Goal: Contribute content

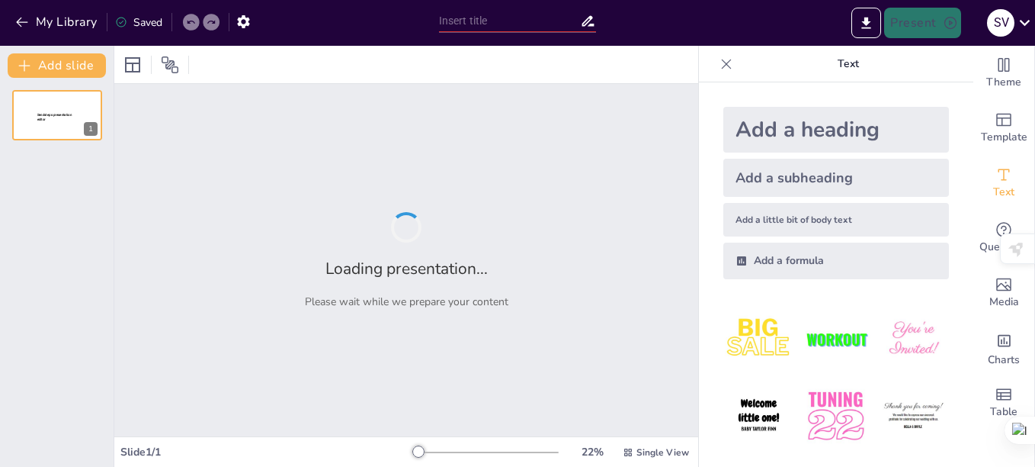
type input "External aids used in [MEDICAL_DATA] and conditions"
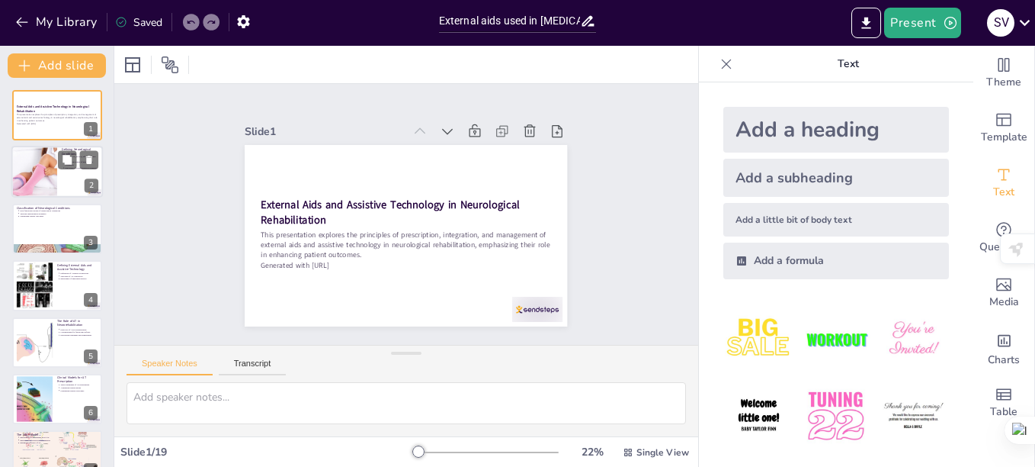
click at [27, 170] on div at bounding box center [33, 172] width 103 height 52
type textarea "[MEDICAL_DATA] can have a profound impact on both the central and peripheral ne…"
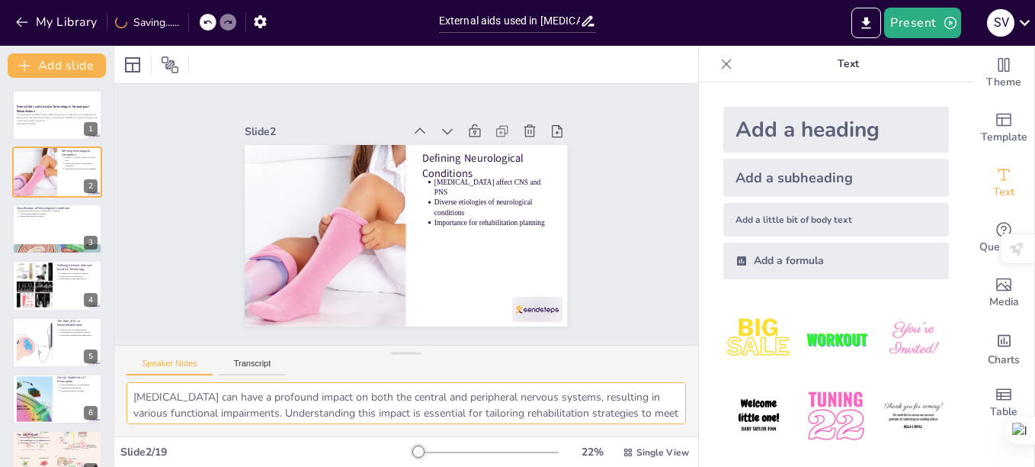
drag, startPoint x: 669, startPoint y: 402, endPoint x: 669, endPoint y: 413, distance: 10.7
click at [669, 413] on textarea "[MEDICAL_DATA] can have a profound impact on both the central and peripheral ne…" at bounding box center [407, 403] width 560 height 42
click at [261, 368] on button "Transcript" at bounding box center [253, 366] width 68 height 17
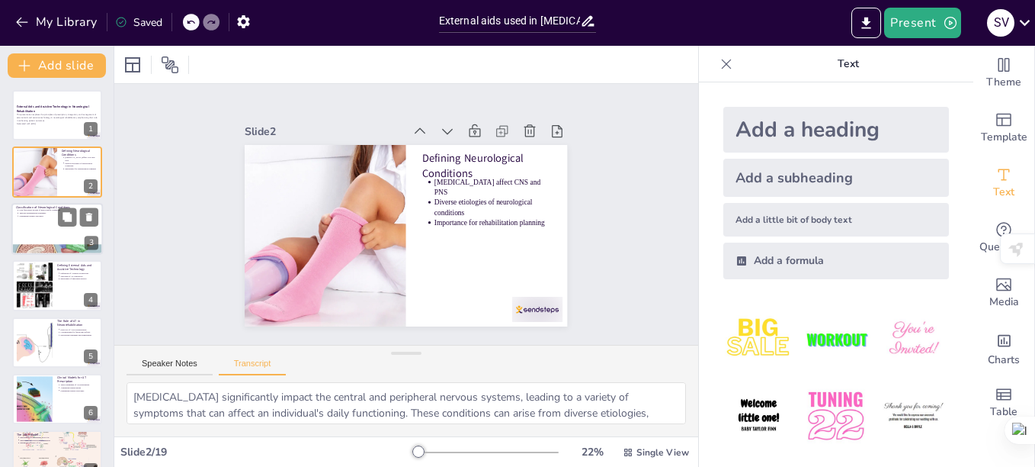
click at [41, 233] on div at bounding box center [56, 229] width 91 height 52
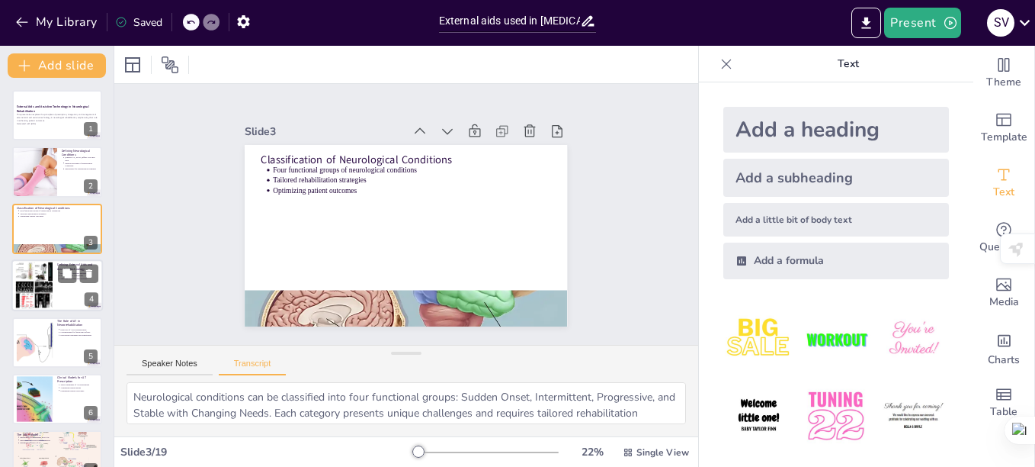
click at [47, 287] on div at bounding box center [34, 285] width 57 height 46
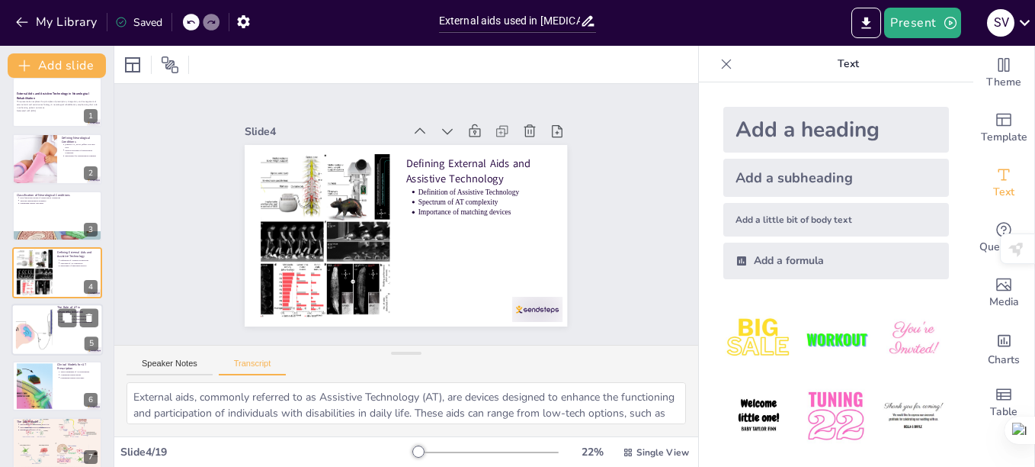
click at [31, 332] on div at bounding box center [33, 329] width 69 height 46
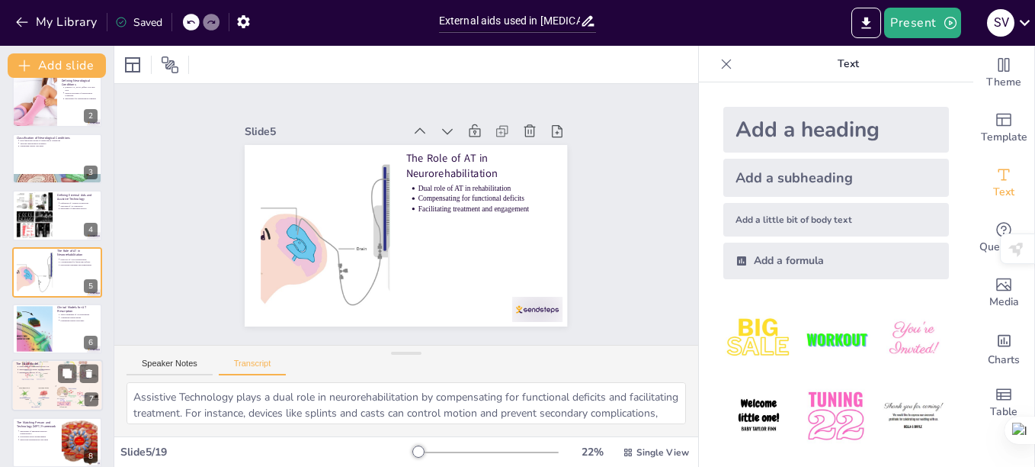
click at [33, 377] on div at bounding box center [56, 385] width 91 height 69
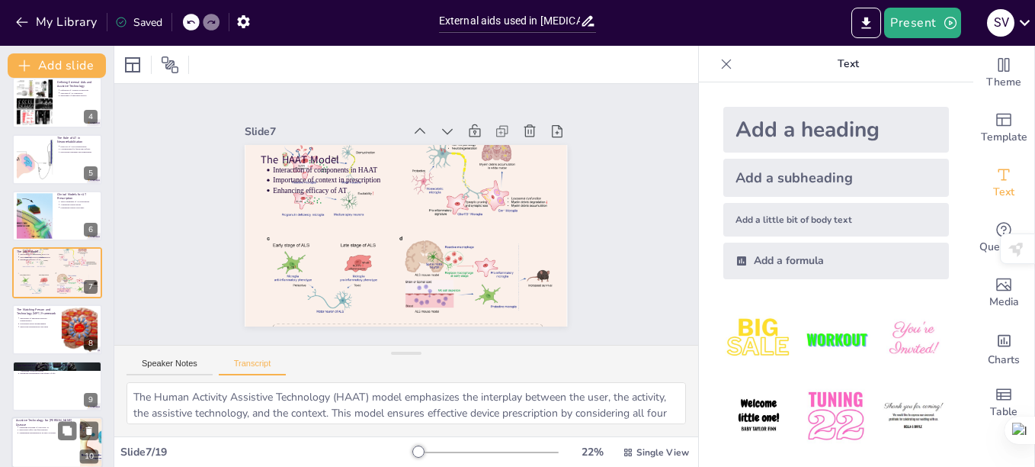
click at [29, 422] on p "Assistive Technology for [PERSON_NAME] Disease" at bounding box center [45, 422] width 59 height 8
type textarea "In [PERSON_NAME][MEDICAL_DATA] (PD), assistive technology focuses on managing s…"
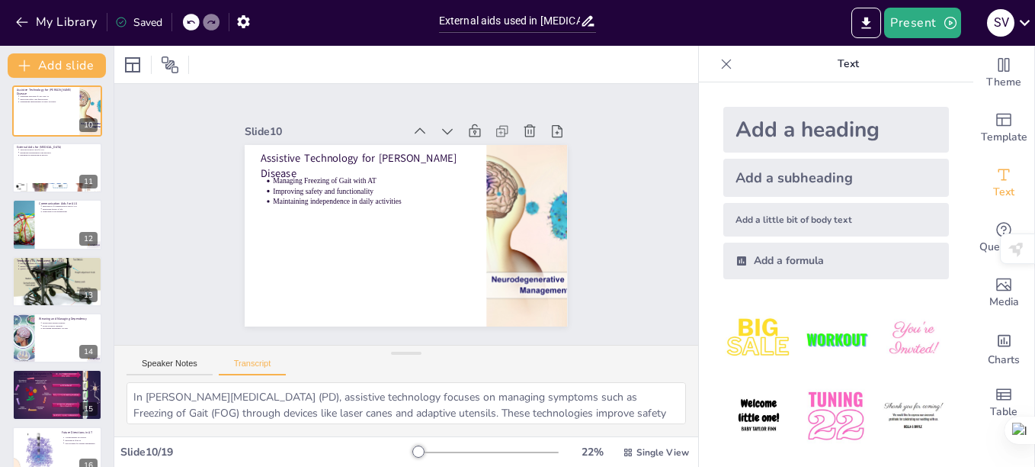
scroll to position [0, 0]
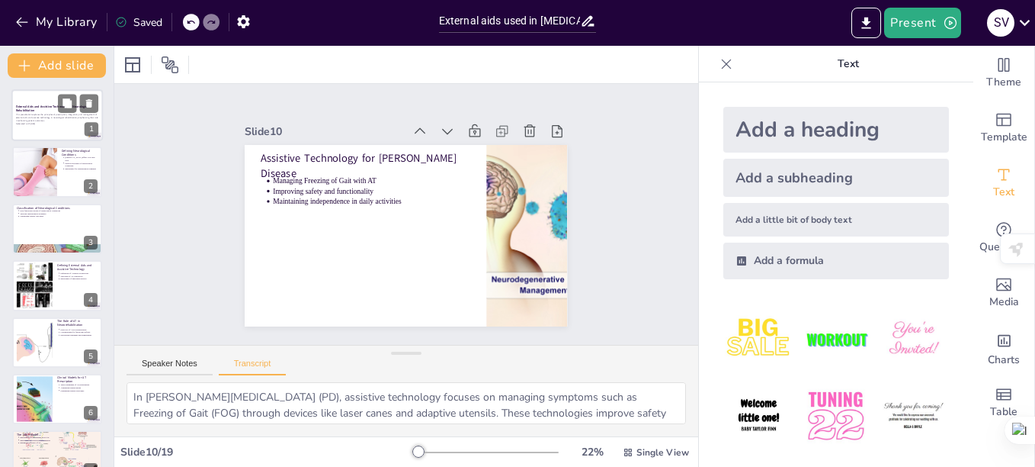
click at [44, 116] on p "This presentation explores the principles of prescription, integration, and man…" at bounding box center [57, 118] width 82 height 8
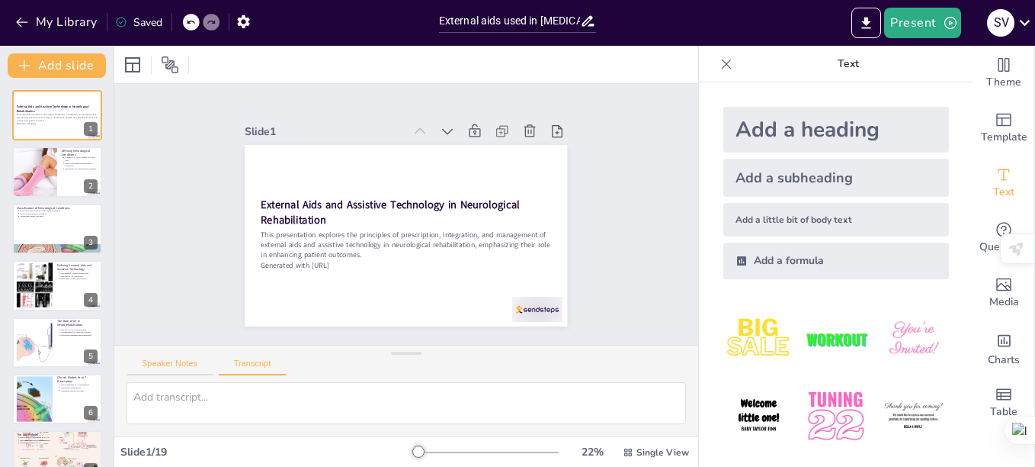
click at [182, 362] on button "Speaker Notes" at bounding box center [170, 366] width 86 height 17
click at [43, 163] on div at bounding box center [33, 172] width 103 height 52
type textarea "[MEDICAL_DATA] can have a profound impact on both the central and peripheral ne…"
